Goal: Transaction & Acquisition: Purchase product/service

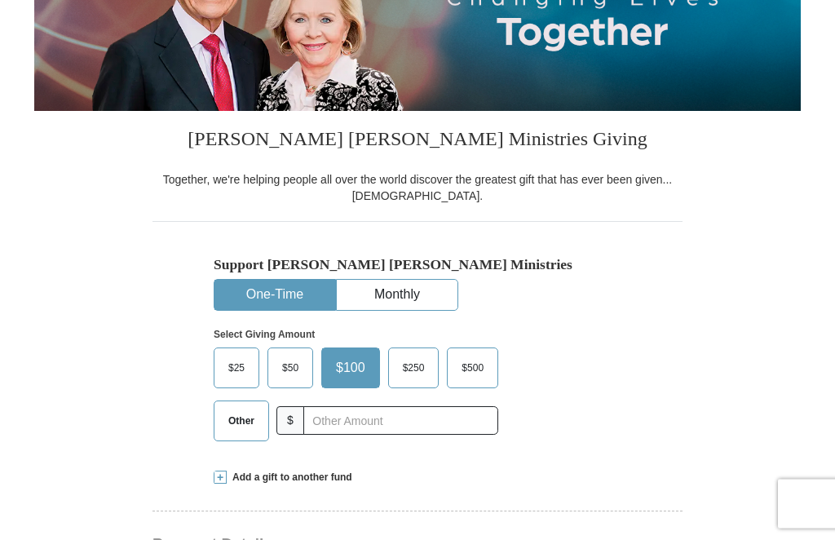
scroll to position [263, 0]
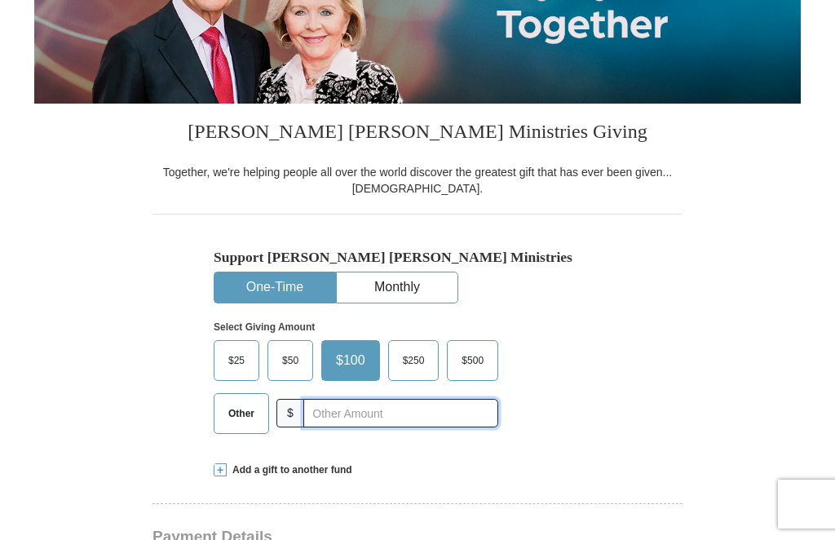
click at [362, 427] on input "text" at bounding box center [400, 413] width 195 height 29
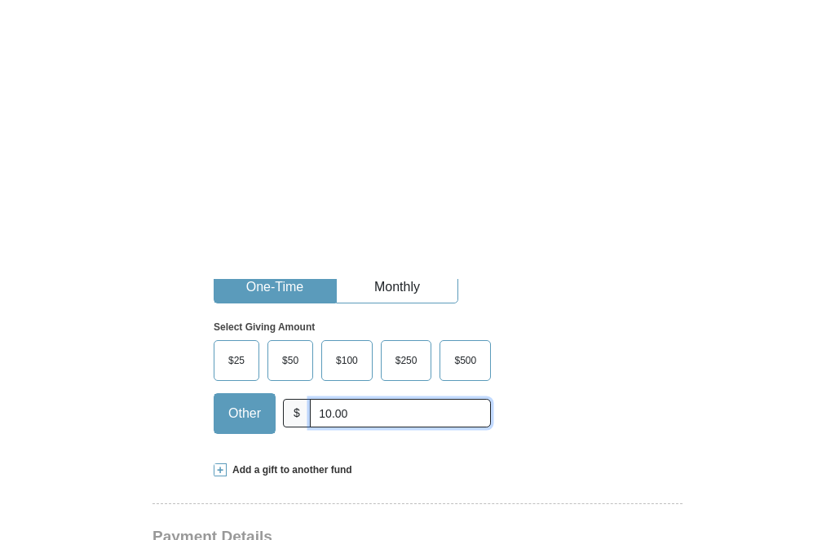
scroll to position [543, 0]
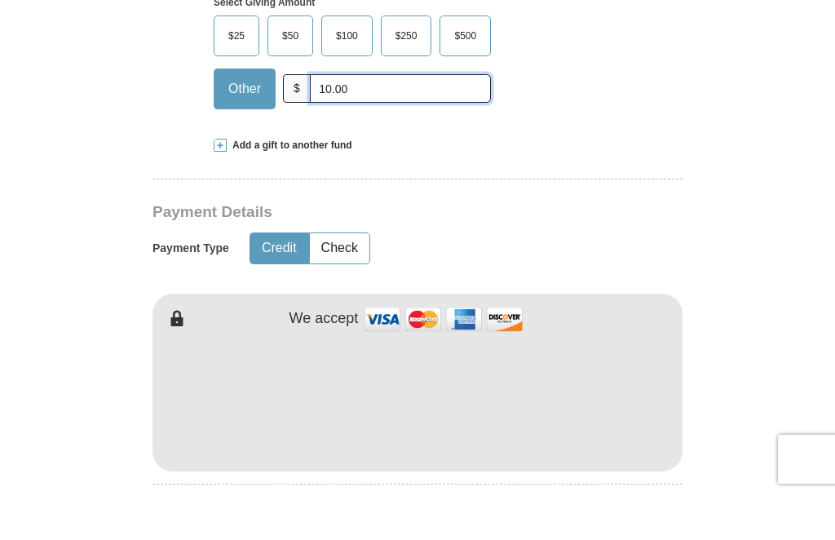
type input "10.00"
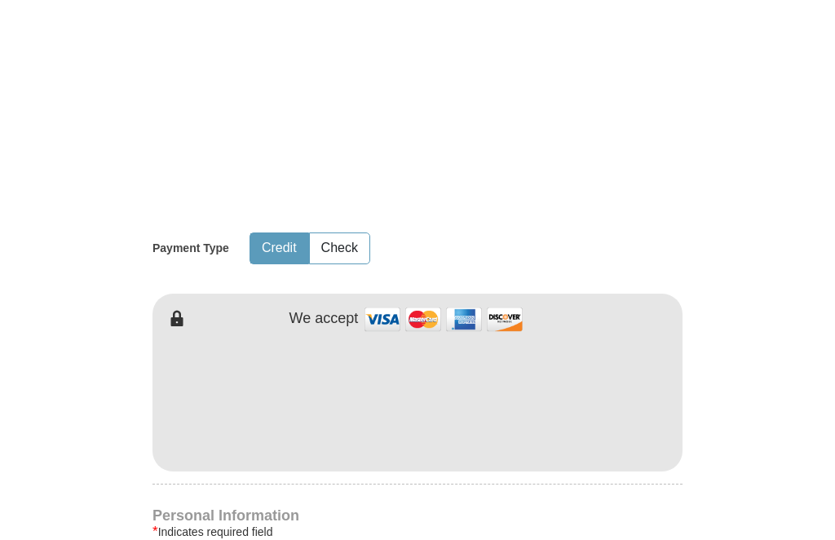
scroll to position [825, 0]
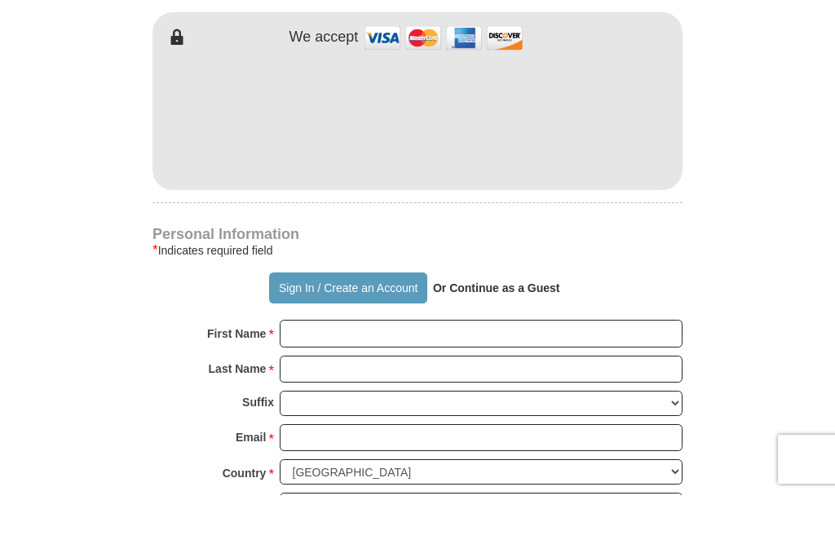
click at [523, 326] on strong "Or Continue as a Guest" at bounding box center [496, 332] width 127 height 13
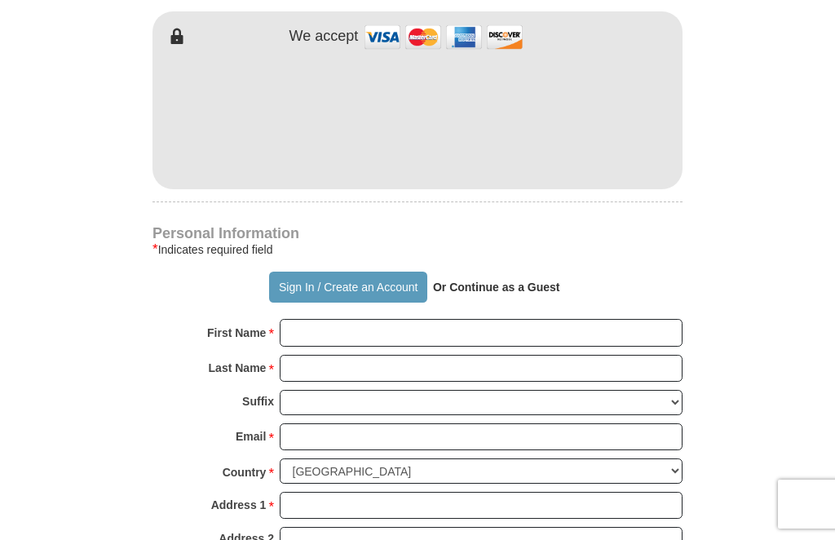
click at [516, 294] on strong "Or Continue as a Guest" at bounding box center [496, 287] width 127 height 13
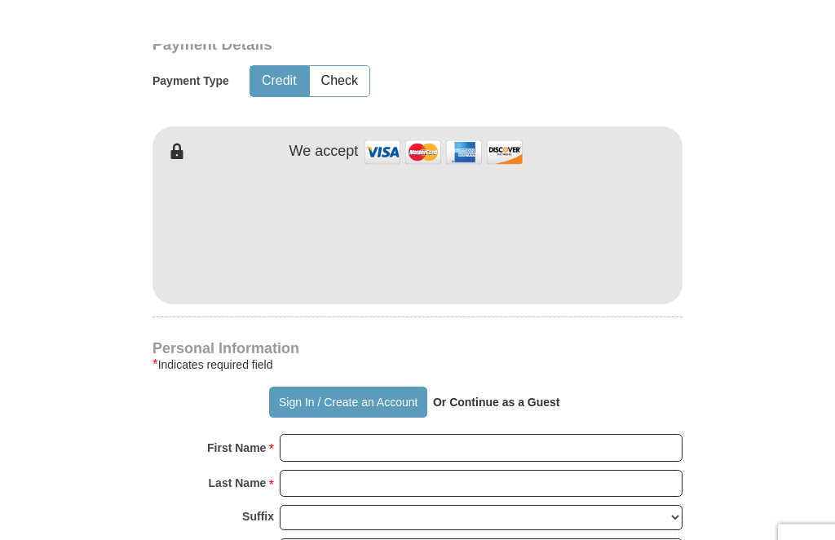
scroll to position [754, 0]
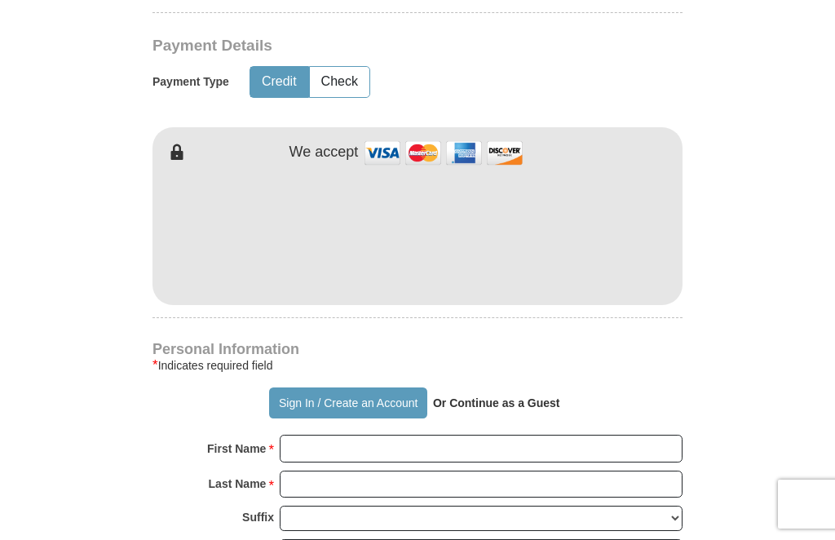
click at [505, 409] on strong "Or Continue as a Guest" at bounding box center [496, 402] width 127 height 13
click at [511, 409] on strong "Or Continue as a Guest" at bounding box center [496, 402] width 127 height 13
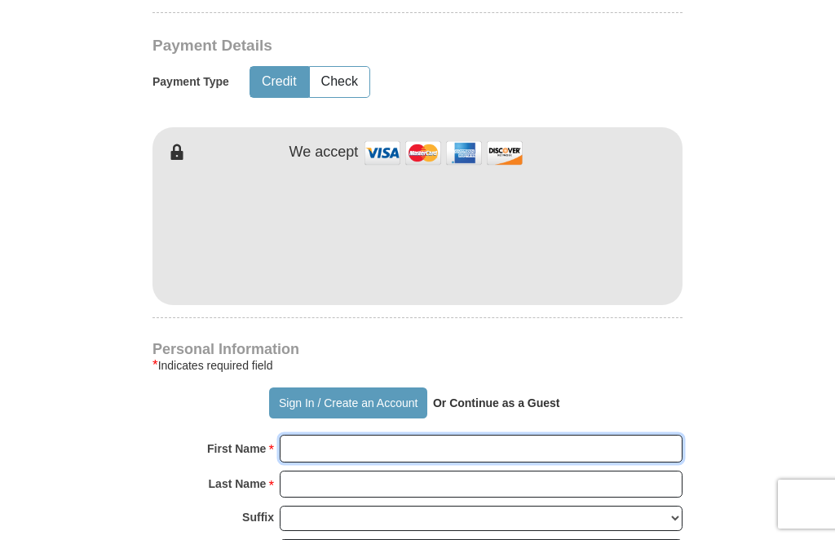
click at [371, 462] on input "First Name *" at bounding box center [481, 449] width 403 height 28
type input "[PERSON_NAME]"
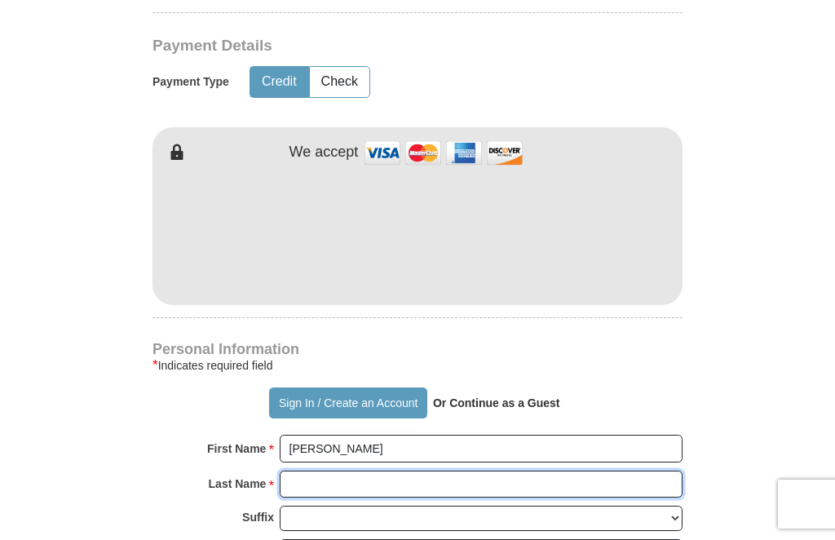
scroll to position [947, 0]
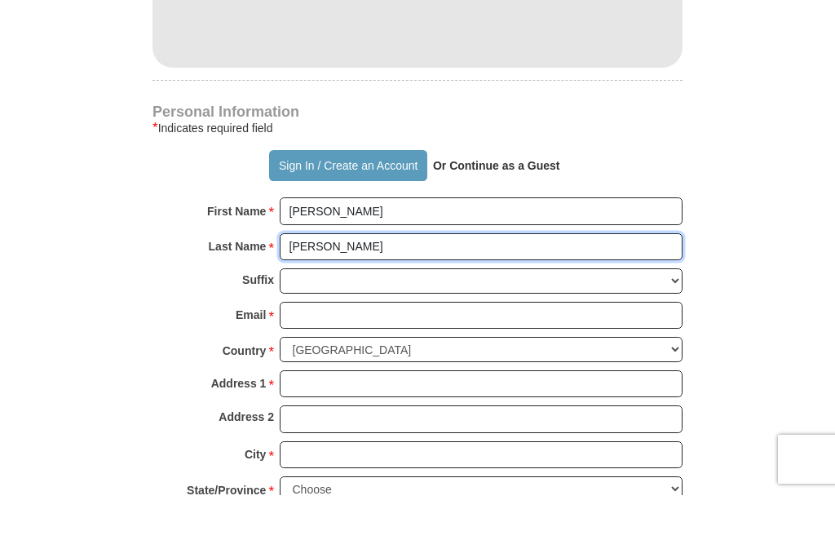
type input "[PERSON_NAME]"
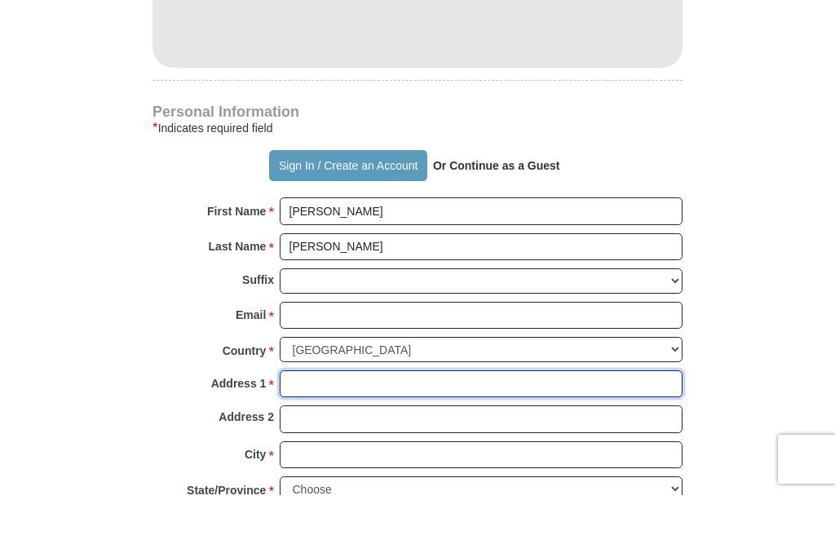
click at [400, 415] on input "Address 1 *" at bounding box center [481, 429] width 403 height 28
type input "6"
type input "[STREET_ADDRESS]"
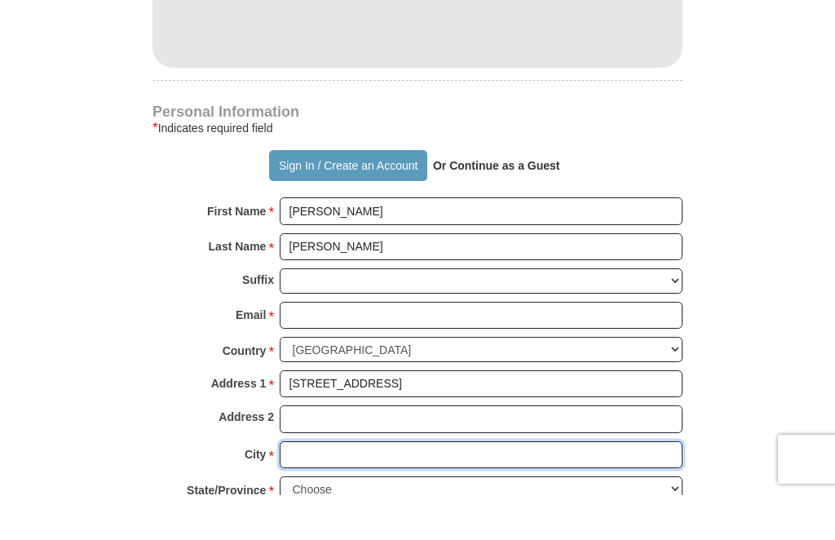
click at [367, 486] on input "City *" at bounding box center [481, 500] width 403 height 28
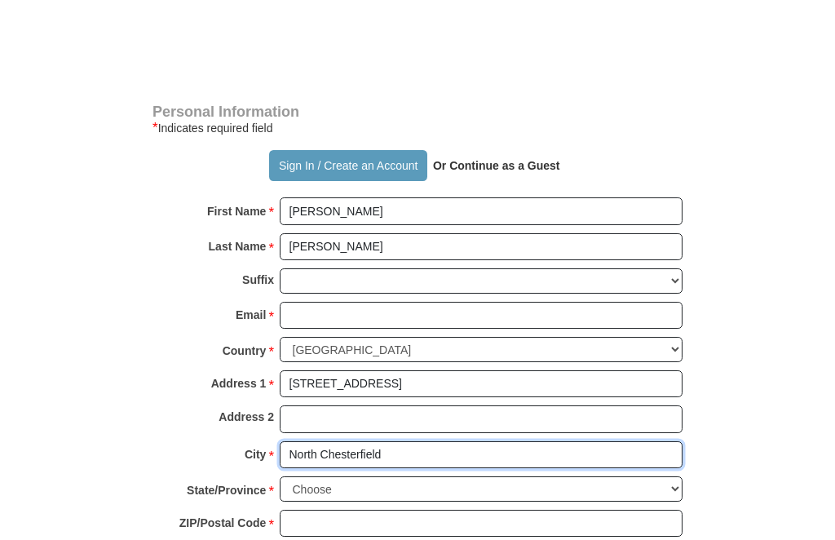
scroll to position [1081, 0]
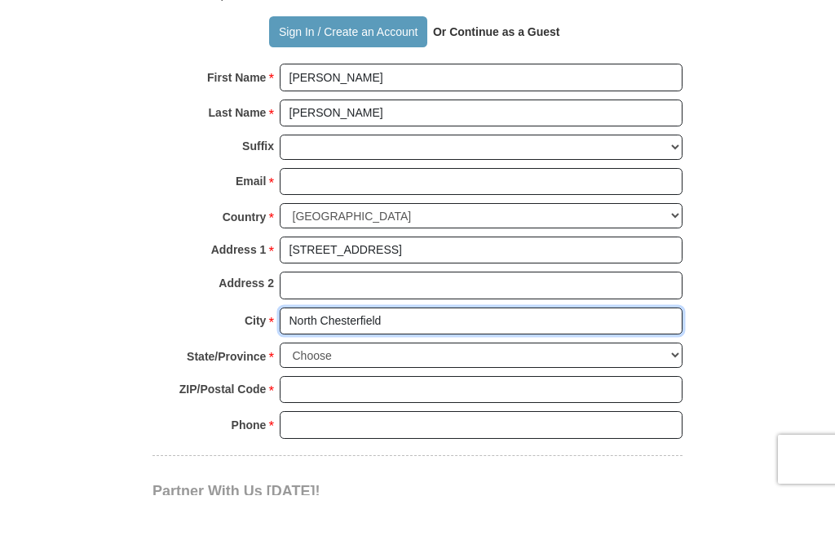
type input "North Chesterfield"
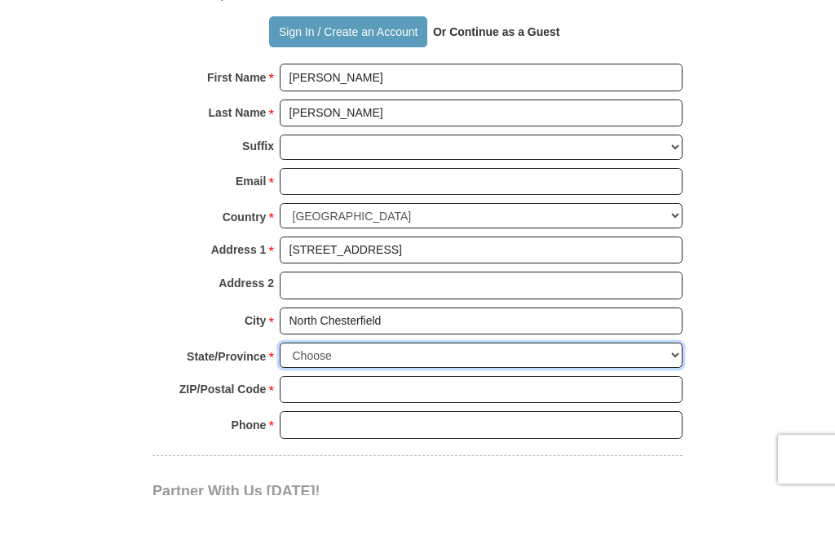
click at [343, 387] on select "Choose [US_STATE] [US_STATE] [US_STATE] [US_STATE] [US_STATE] Armed Forces Amer…" at bounding box center [481, 399] width 403 height 25
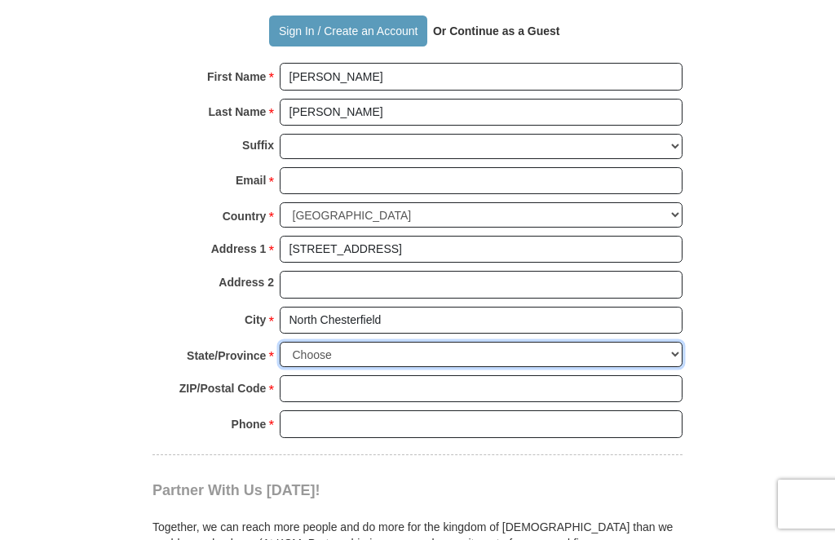
select select "VA"
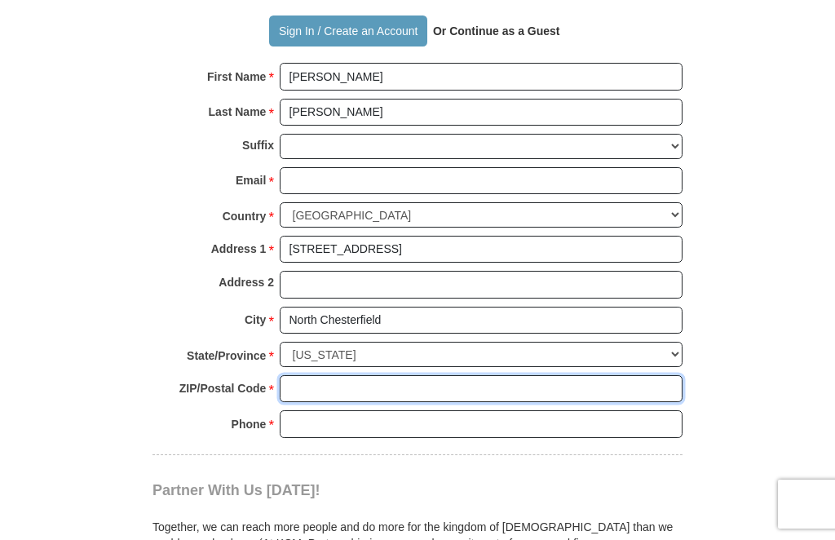
click at [506, 395] on input "ZIP/Postal Code *" at bounding box center [481, 389] width 403 height 28
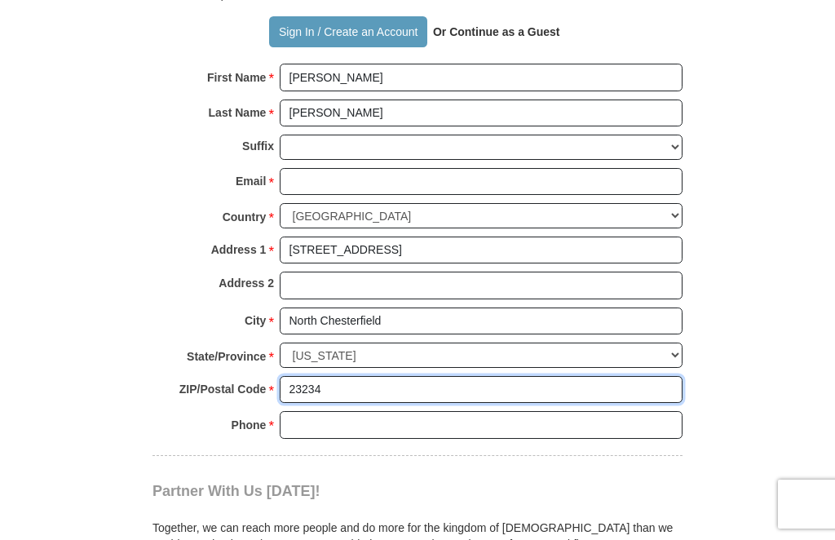
type input "23234"
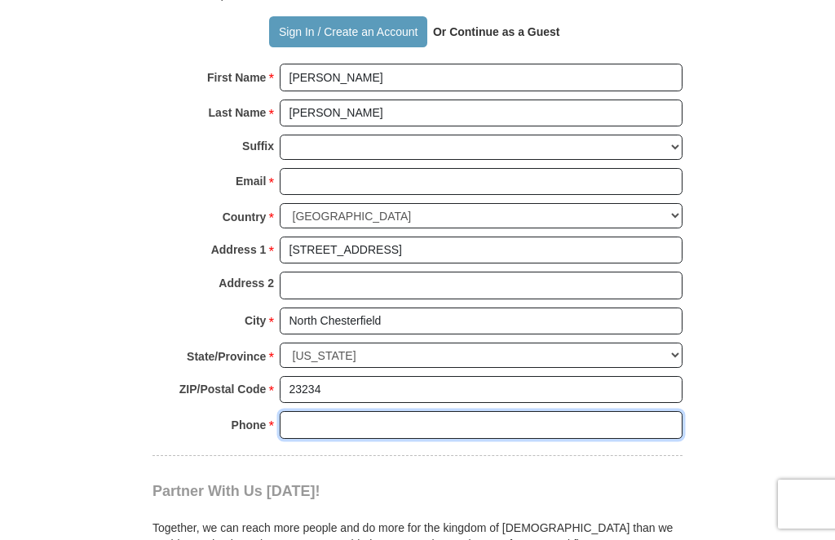
click at [344, 432] on input "Phone * *" at bounding box center [481, 425] width 403 height 28
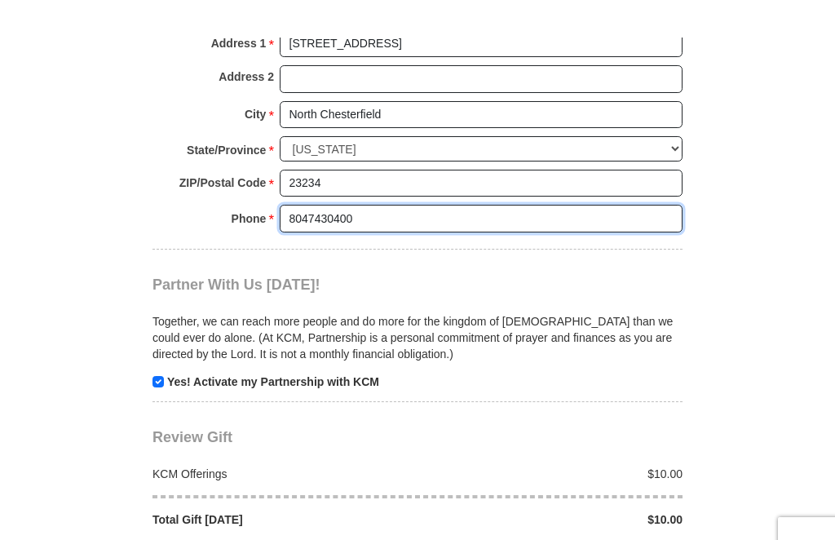
scroll to position [1372, 0]
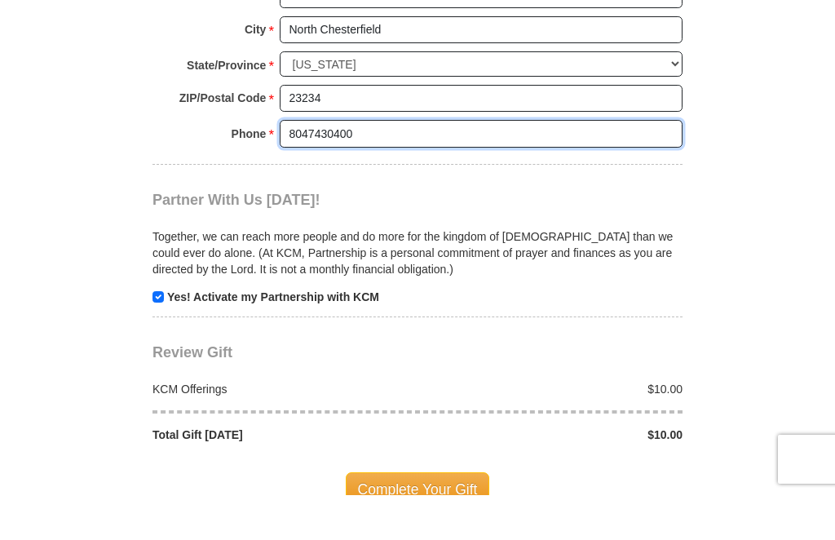
type input "8047430400"
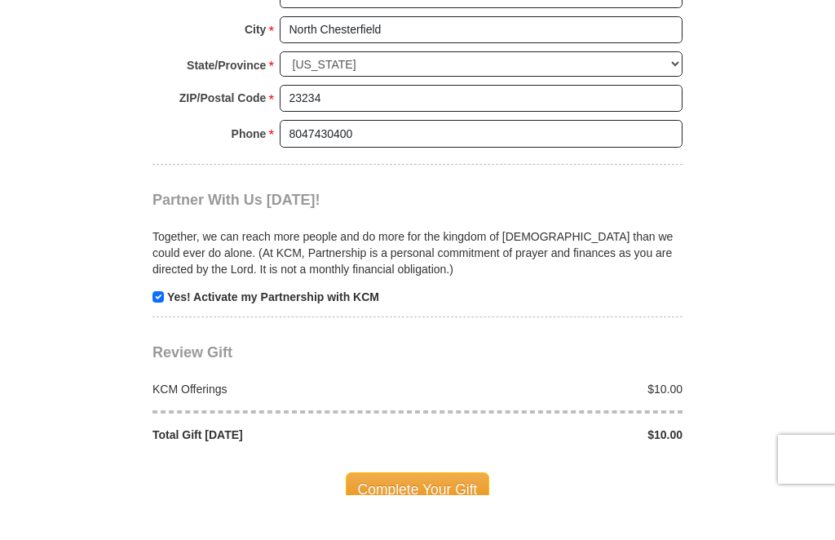
click at [455, 517] on span "Complete Your Gift" at bounding box center [418, 534] width 144 height 34
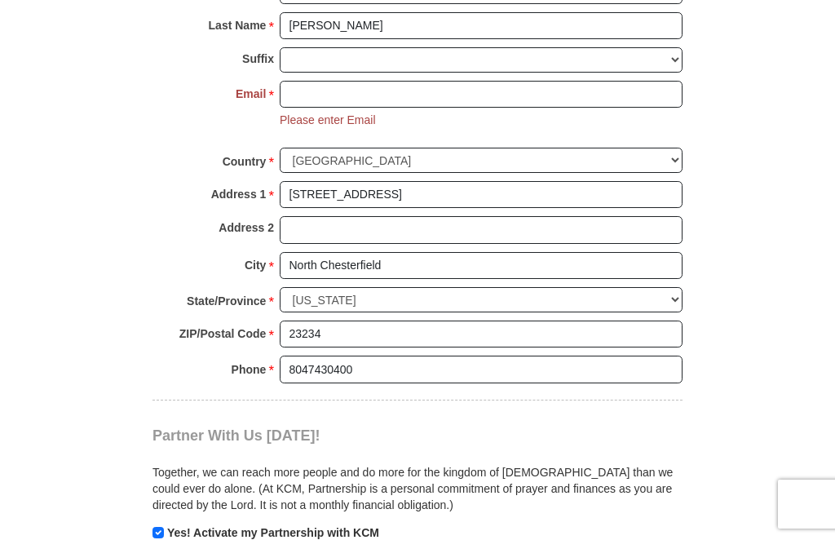
scroll to position [1212, 0]
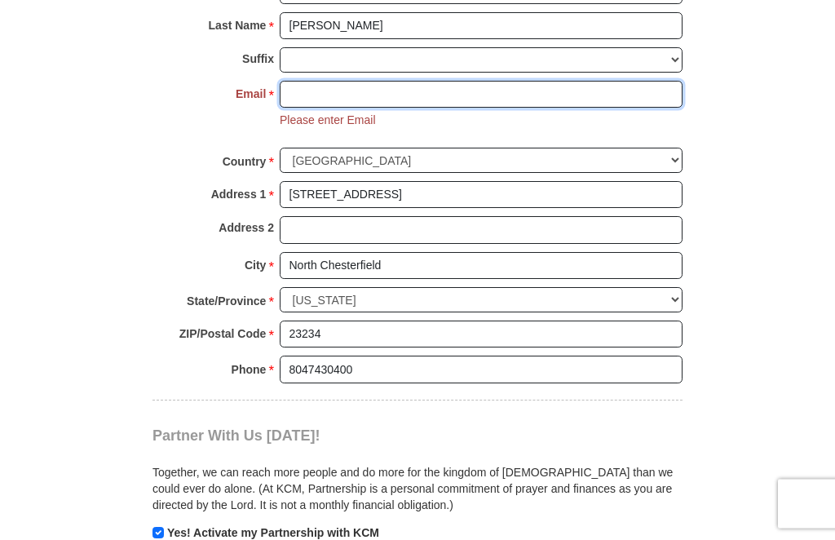
click at [485, 109] on input "Email *" at bounding box center [481, 96] width 403 height 28
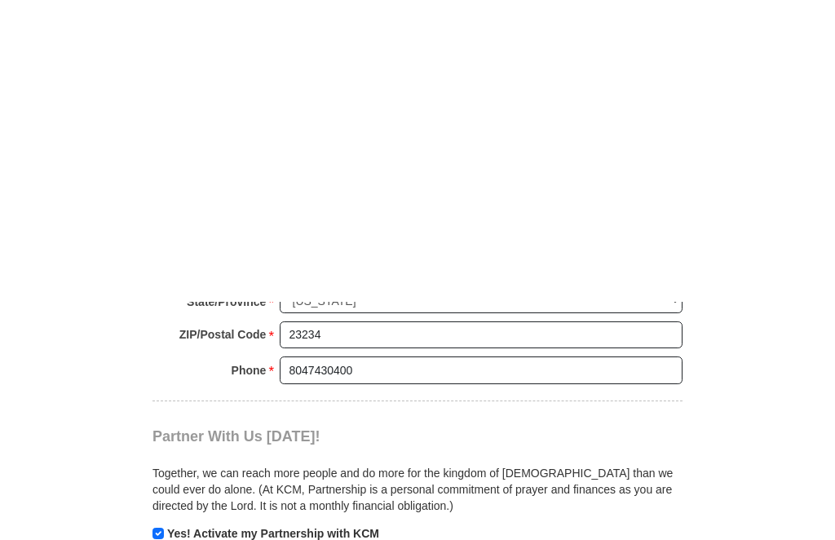
scroll to position [1515, 0]
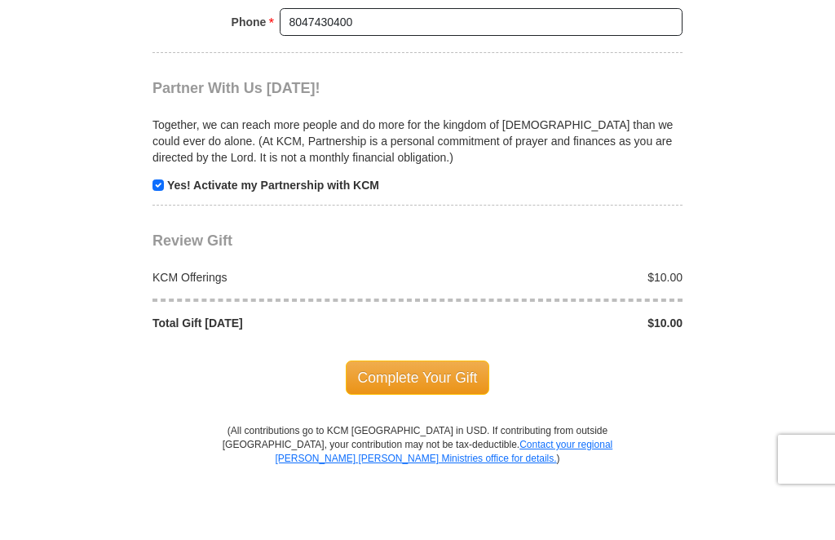
type input "[EMAIL_ADDRESS][DOMAIN_NAME]"
click at [456, 405] on span "Complete Your Gift" at bounding box center [418, 422] width 144 height 34
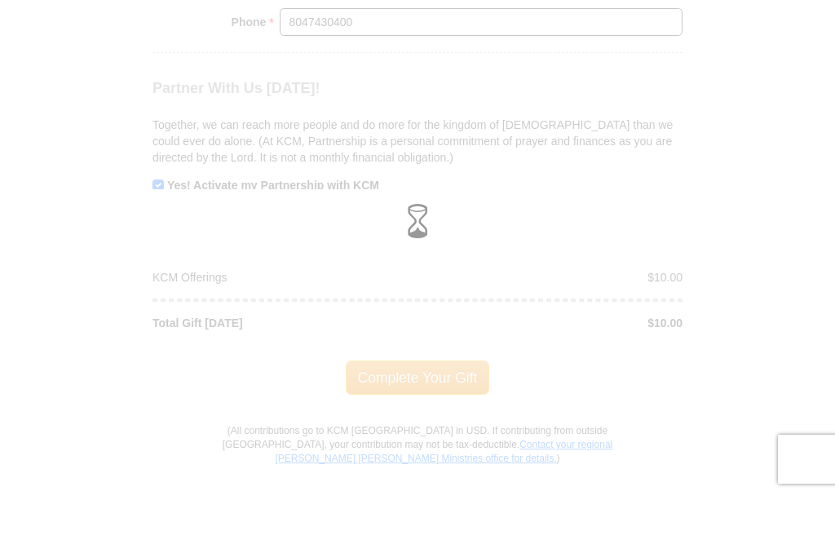
scroll to position [1560, 0]
